Goal: Complete application form: Complete application form

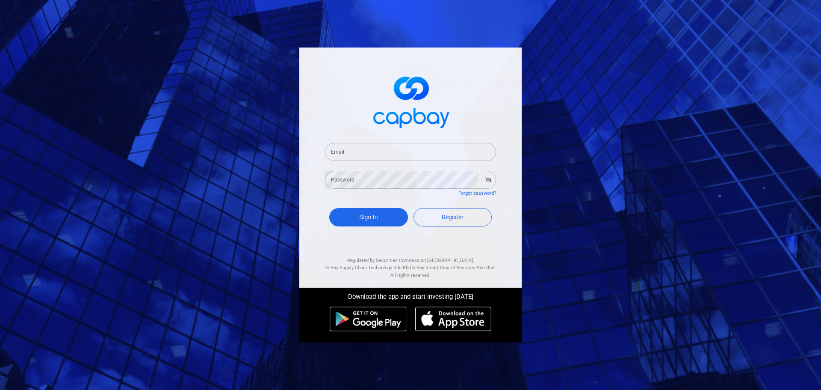
click at [356, 140] on div "Email Email" at bounding box center [410, 147] width 171 height 28
drag, startPoint x: 362, startPoint y: 150, endPoint x: 368, endPoint y: 158, distance: 10.1
click at [362, 150] on input "Email" at bounding box center [410, 152] width 171 height 18
click at [327, 199] on form "Email Email Password Password Forgot password? Sign In Register" at bounding box center [410, 186] width 171 height 106
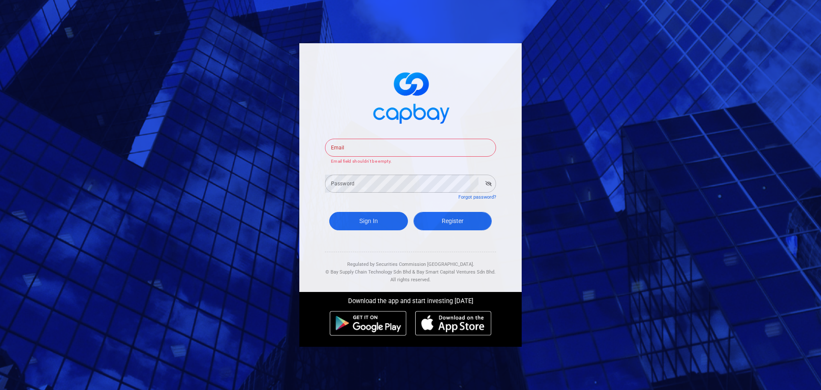
click at [430, 218] on link "Register" at bounding box center [452, 221] width 79 height 18
select select "MY"
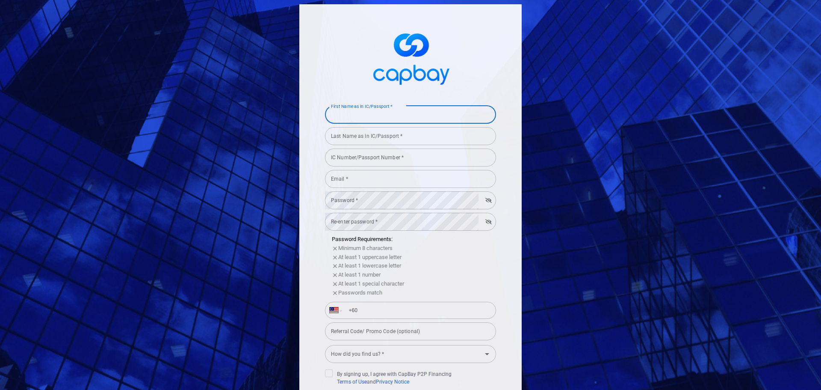
click at [363, 122] on input "First Name as in IC/Passport *" at bounding box center [410, 115] width 171 height 18
click at [402, 150] on form "First Name as in IC/Passport * First Name as in IC/Passport * Last Name as in I…" at bounding box center [410, 275] width 171 height 346
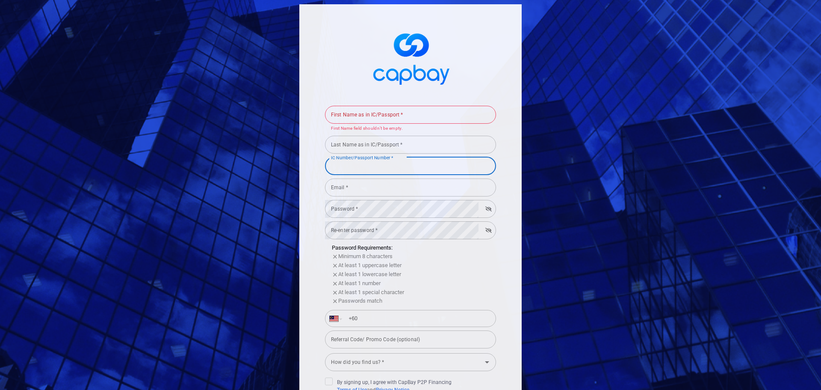
click at [377, 191] on input "Email *" at bounding box center [410, 187] width 171 height 18
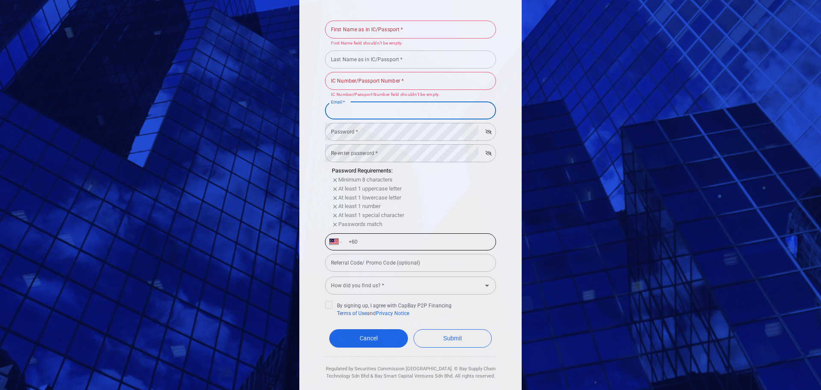
scroll to position [86, 0]
click at [416, 211] on div "Password Requirements: Minimum 8 characters At least 1 uppercase letter At leas…" at bounding box center [410, 197] width 171 height 62
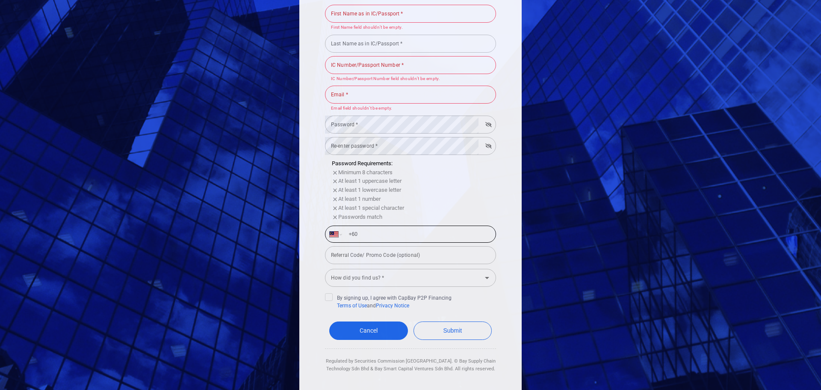
scroll to position [109, 0]
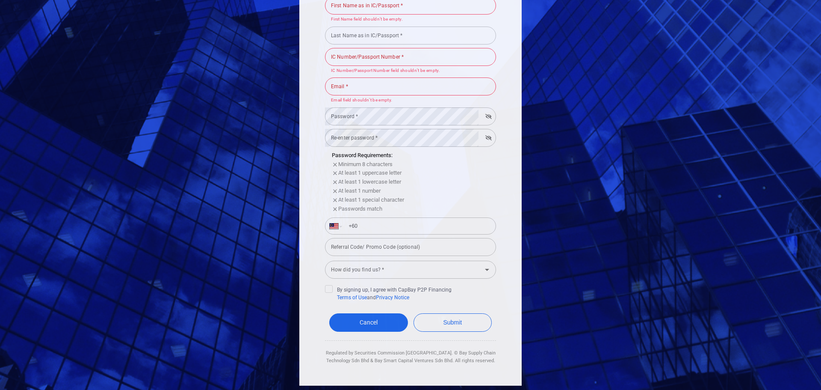
click at [358, 339] on div "Cancel Submit" at bounding box center [410, 324] width 171 height 31
click at [359, 331] on link "Cancel" at bounding box center [368, 322] width 79 height 18
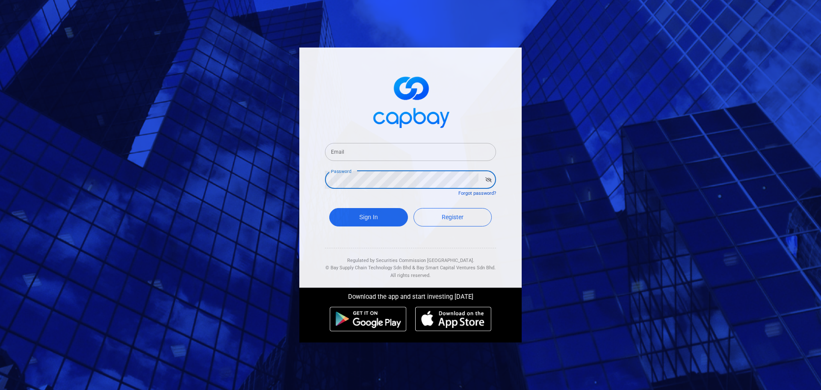
click at [481, 194] on link "Forgot password?" at bounding box center [477, 193] width 38 height 6
